Goal: Check status: Check status

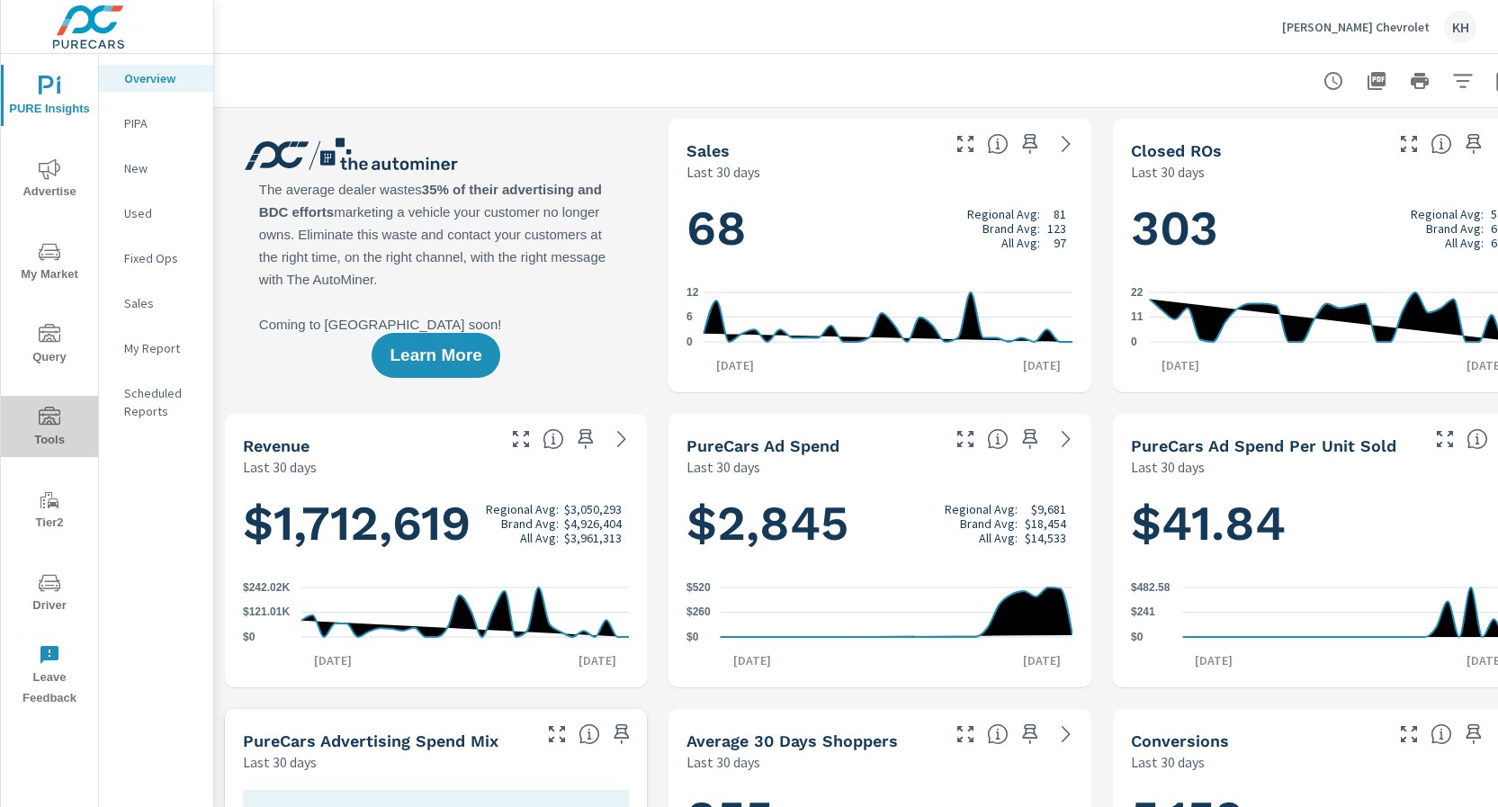
click at [47, 430] on span "Tools" at bounding box center [49, 429] width 86 height 44
